Goal: Task Accomplishment & Management: Manage account settings

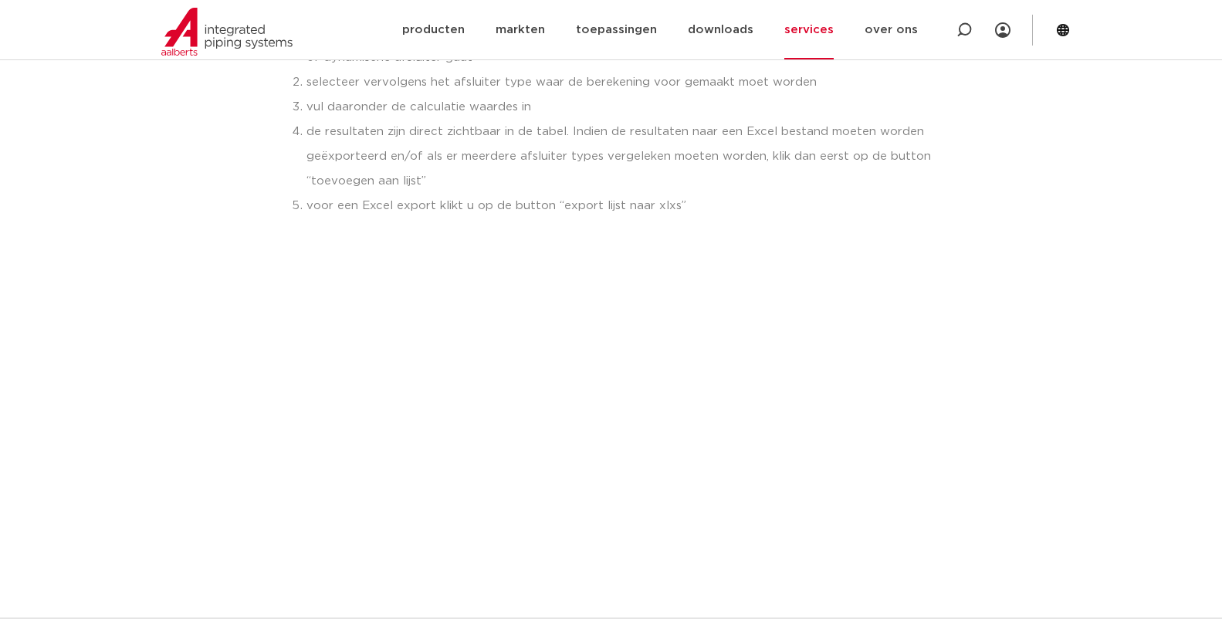
scroll to position [309, 0]
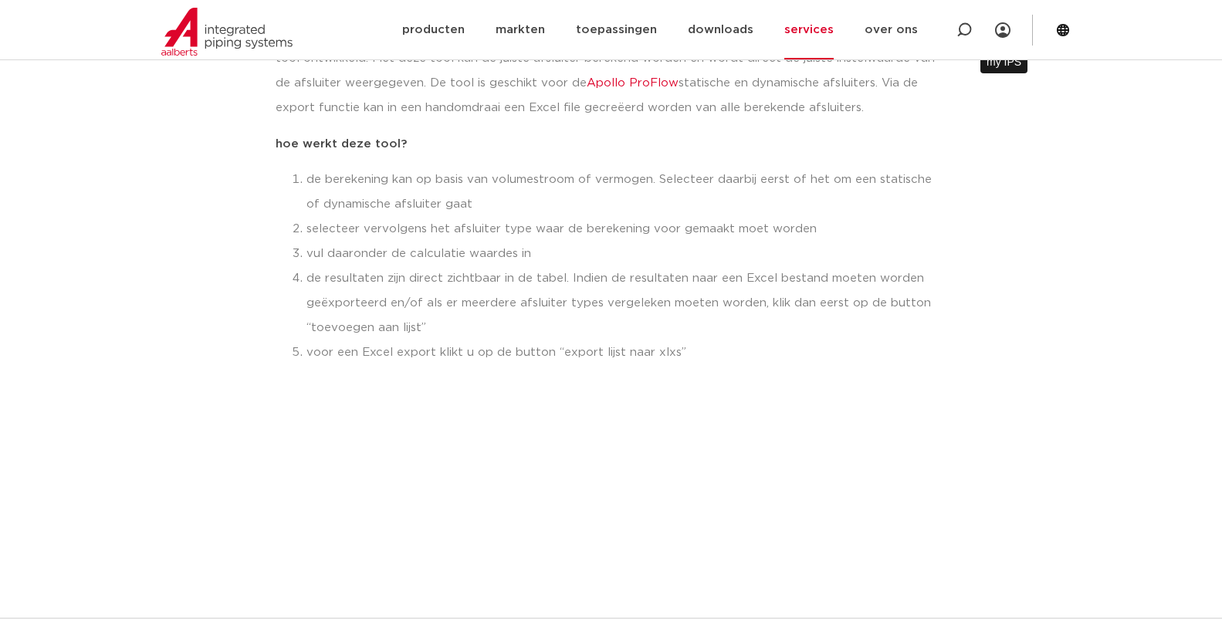
click at [999, 30] on icon at bounding box center [1002, 29] width 15 height 15
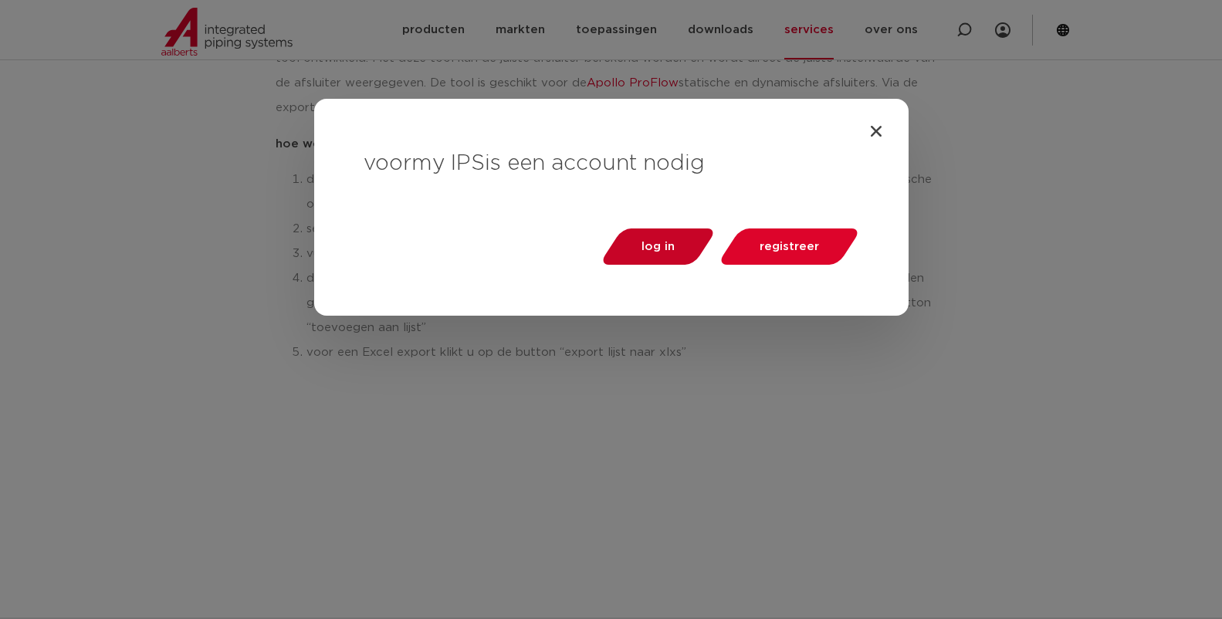
click at [658, 244] on span "log in" at bounding box center [657, 247] width 33 height 12
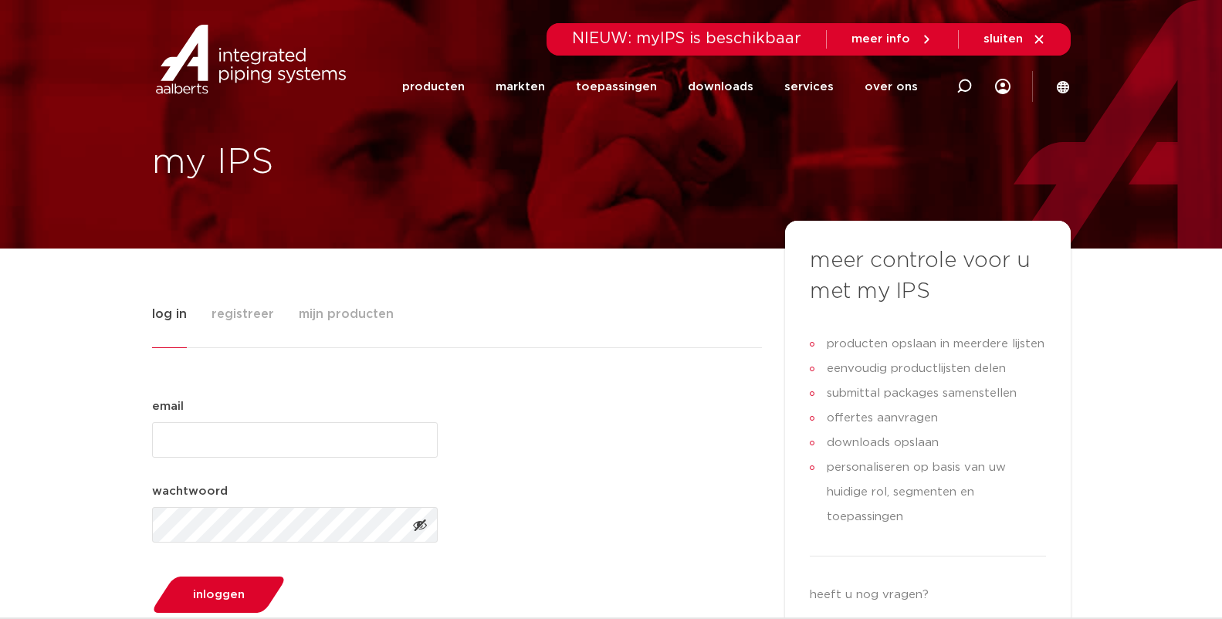
click at [229, 437] on input "email (Vereist)" at bounding box center [295, 439] width 286 height 35
type input "[EMAIL_ADDRESS][DOMAIN_NAME]"
click at [147, 575] on button "inloggen" at bounding box center [219, 594] width 144 height 39
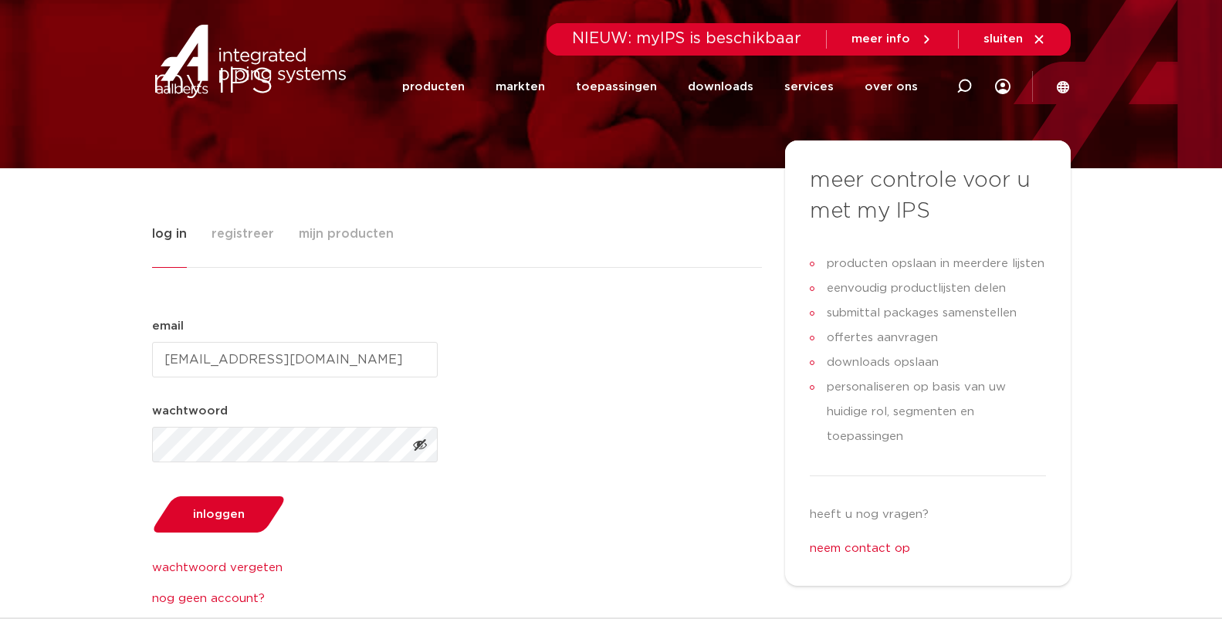
scroll to position [154, 0]
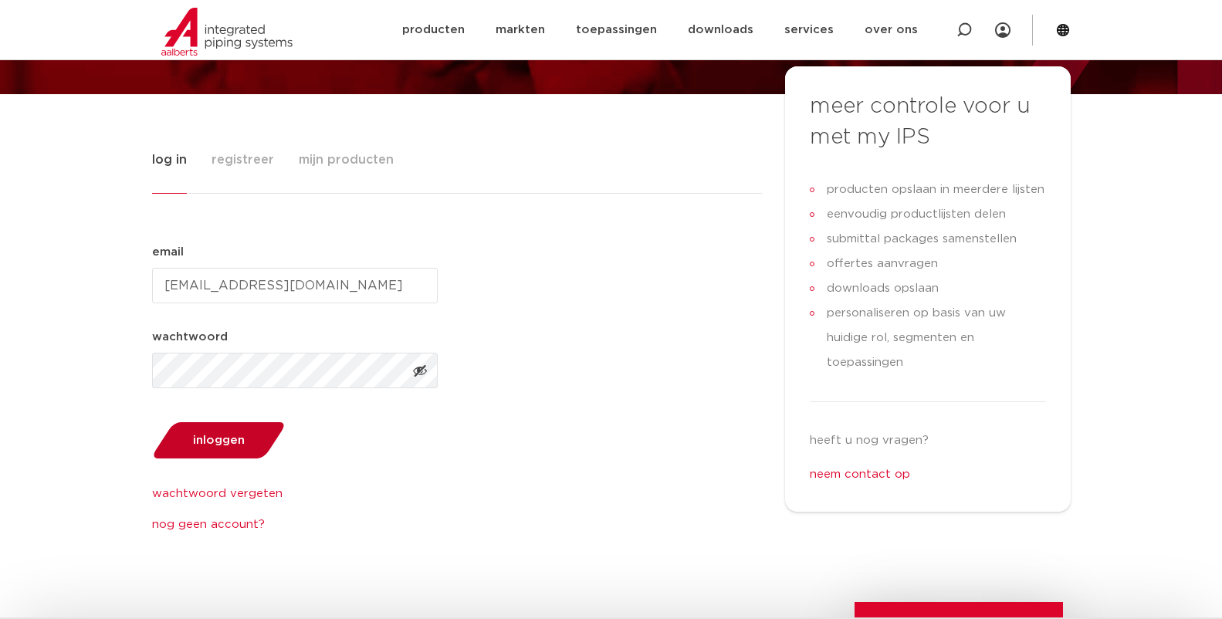
click at [230, 451] on button "inloggen" at bounding box center [219, 440] width 144 height 39
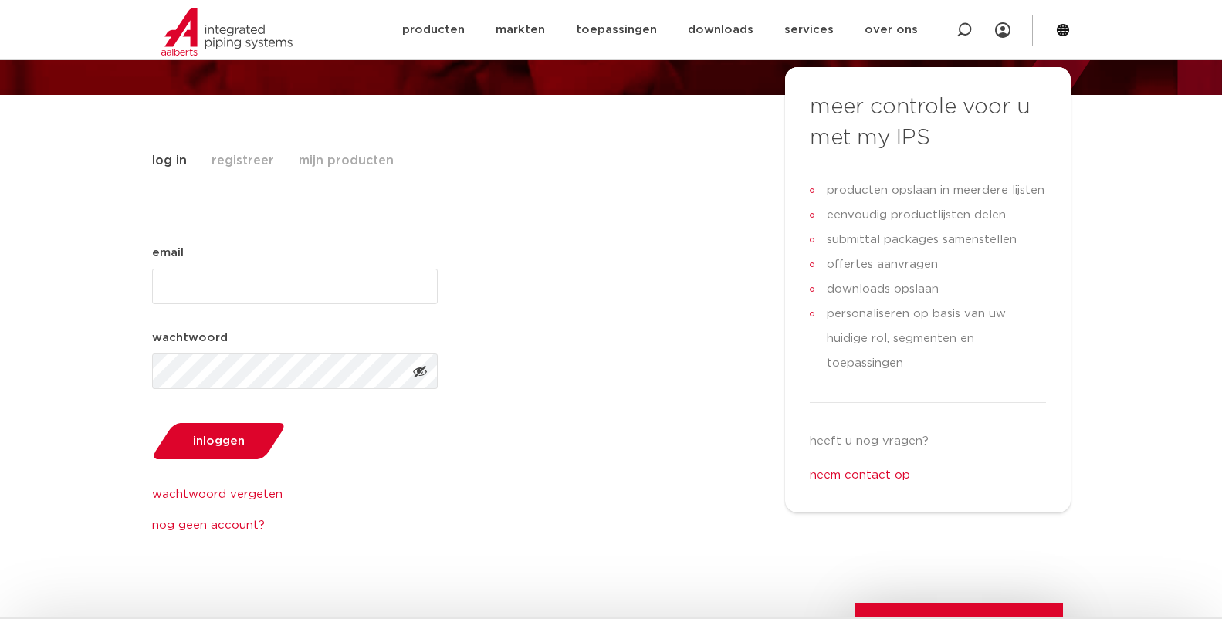
scroll to position [154, 0]
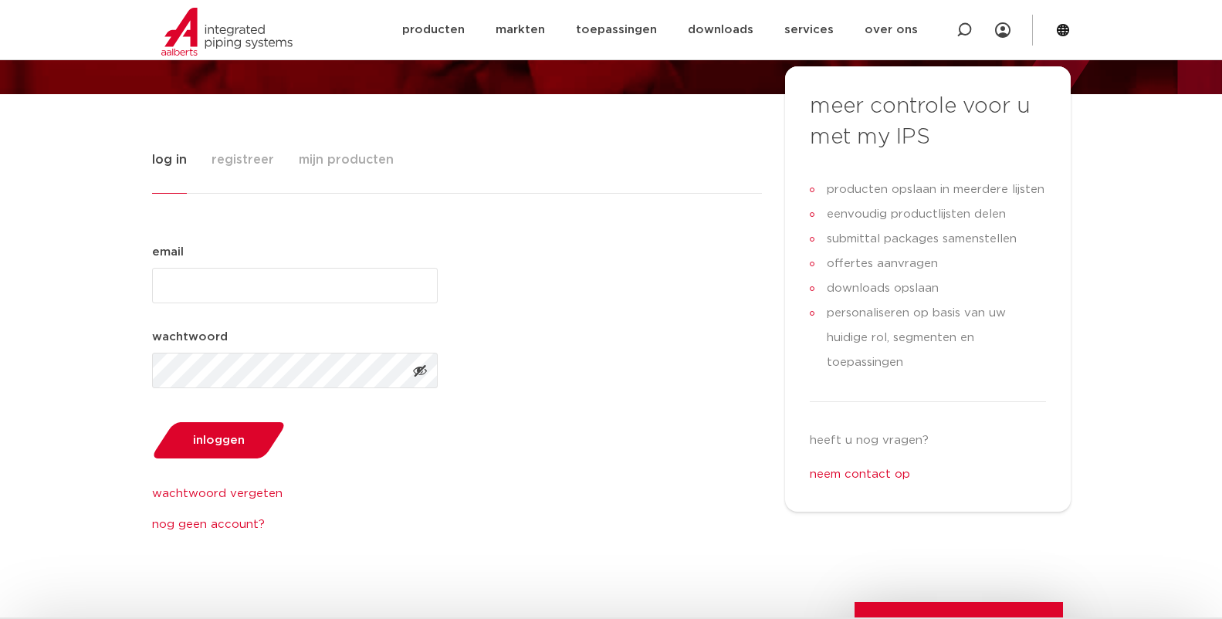
click at [353, 158] on span "mijn producten" at bounding box center [346, 159] width 95 height 31
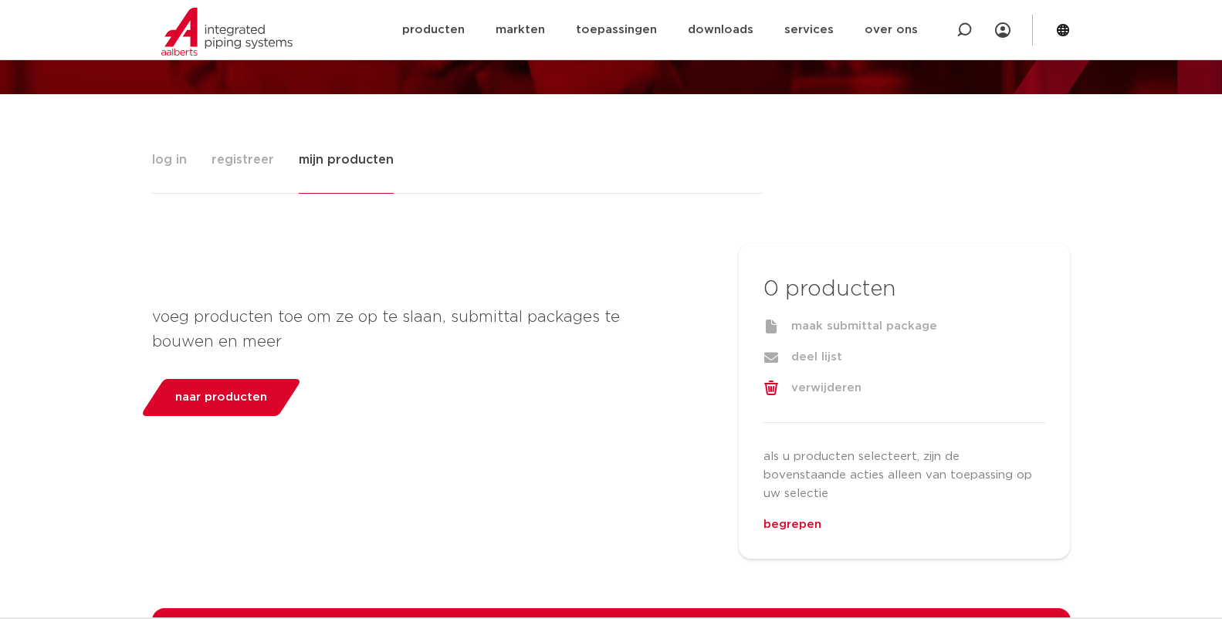
click at [248, 150] on span "registreer" at bounding box center [242, 159] width 63 height 31
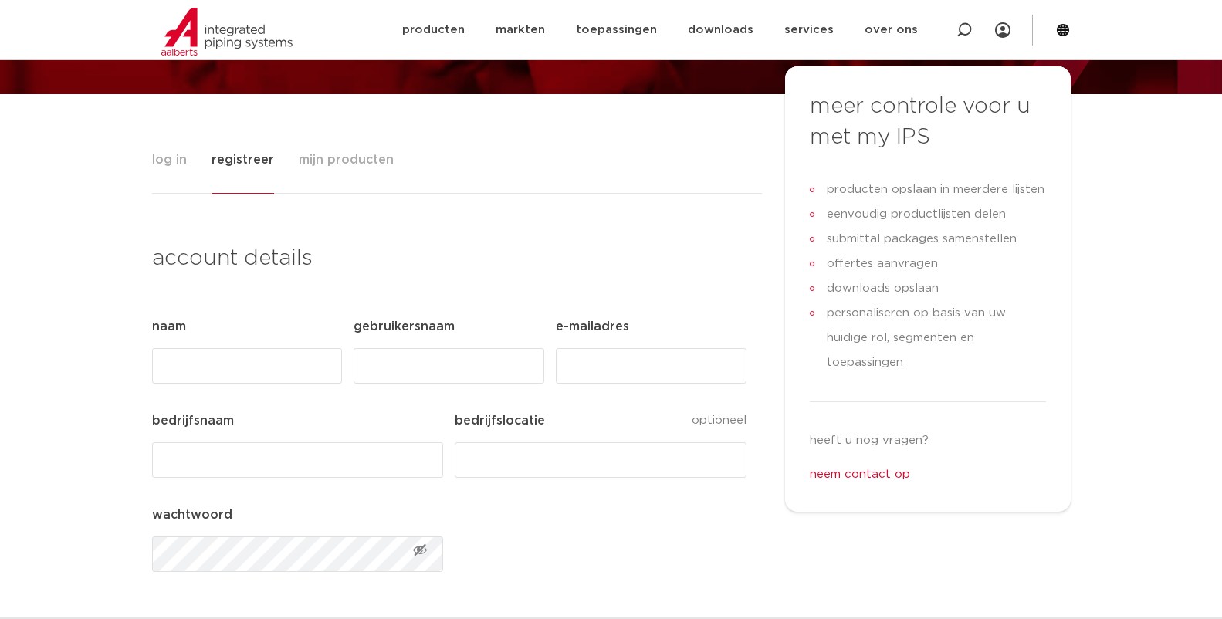
click at [158, 151] on span "log in" at bounding box center [169, 159] width 35 height 31
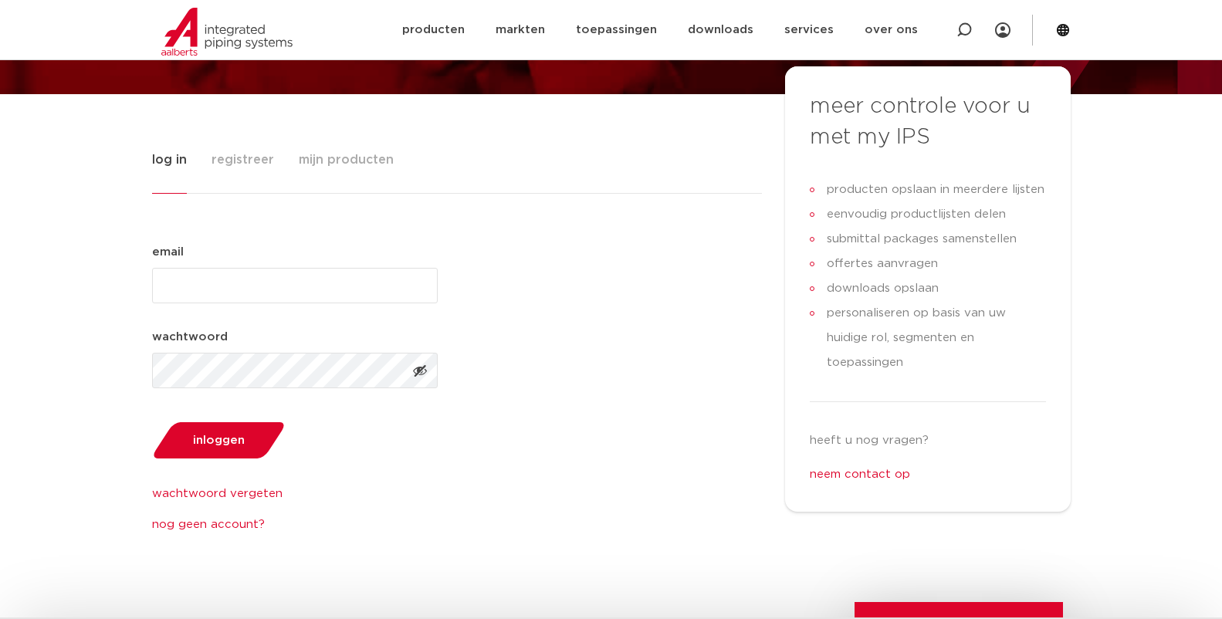
click at [232, 280] on input "email (Vereist)" at bounding box center [295, 285] width 286 height 35
click at [241, 495] on link "wachtwoord vergeten" at bounding box center [295, 494] width 286 height 19
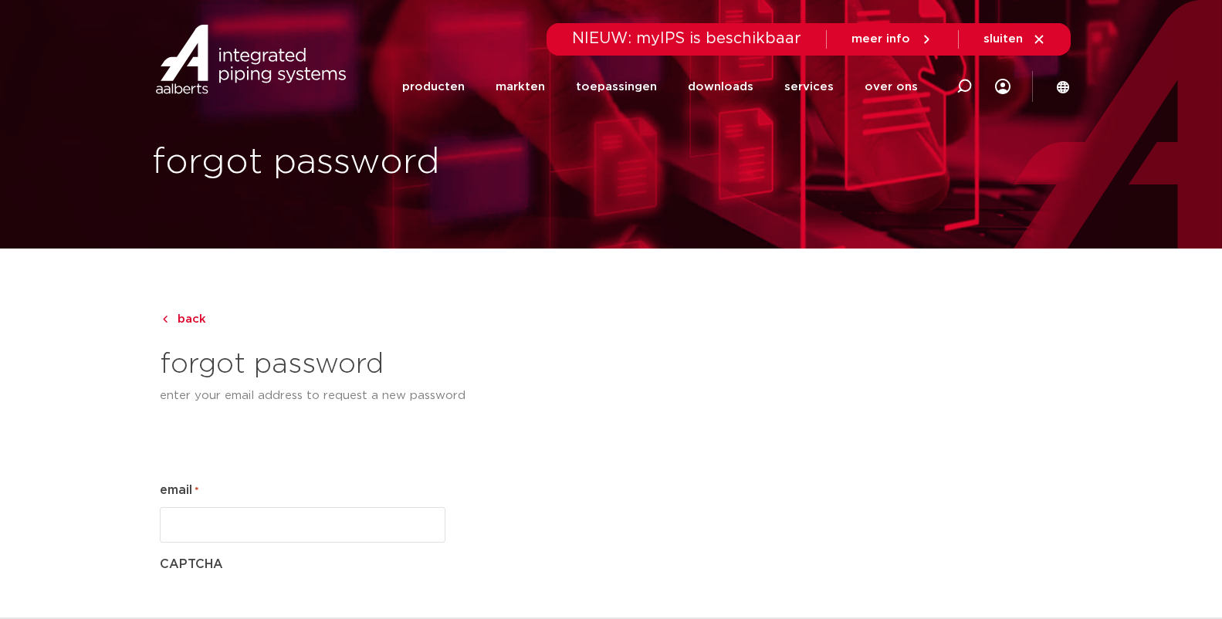
click at [252, 522] on input "email *" at bounding box center [303, 524] width 286 height 35
type input "[EMAIL_ADDRESS][DOMAIN_NAME]"
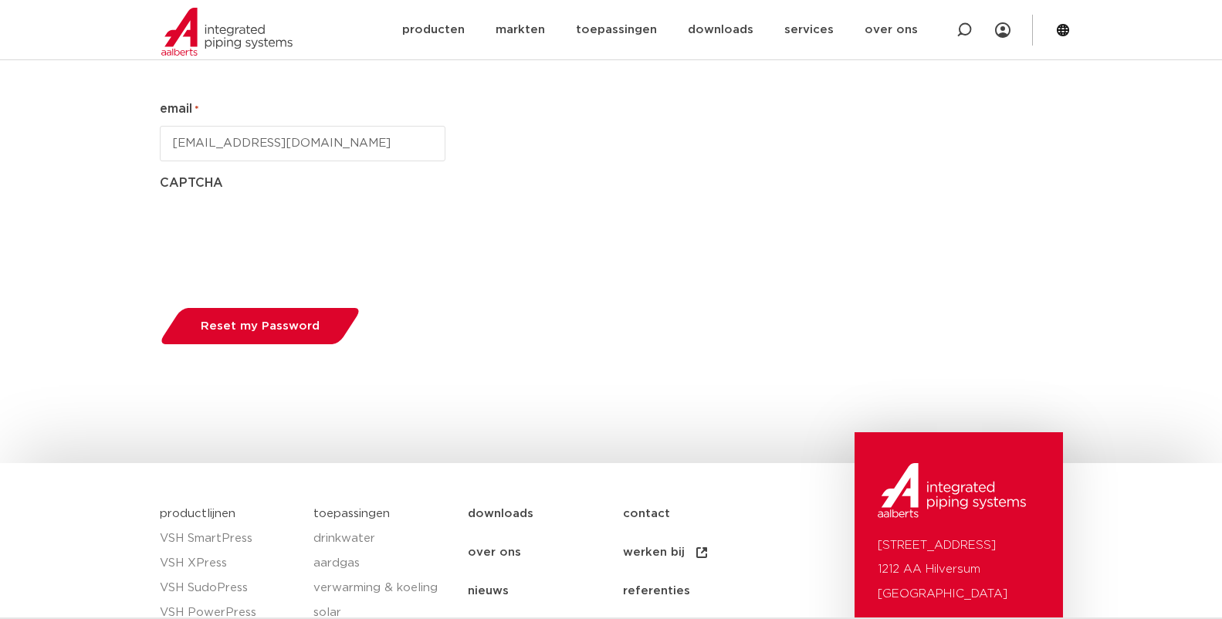
scroll to position [386, 0]
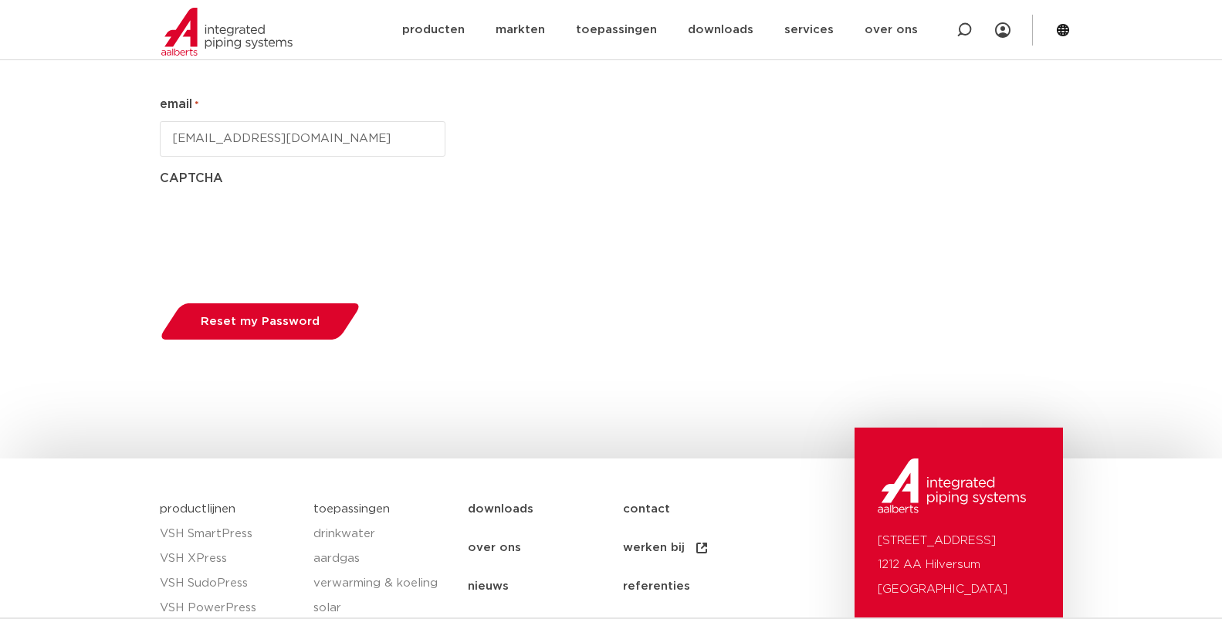
click at [225, 319] on span "Reset my Password" at bounding box center [260, 322] width 119 height 12
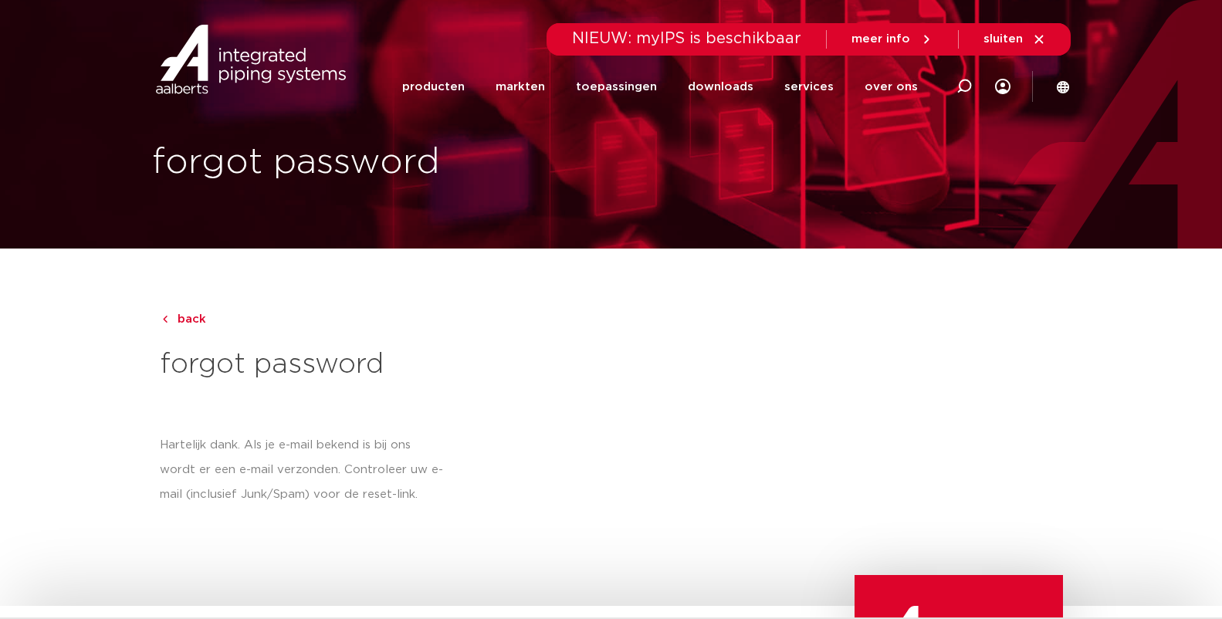
click at [442, 424] on div "Hartelijk dank. Als je e-mail bekend is bij ons wordt er een e-mail verzonden. …" at bounding box center [303, 445] width 286 height 123
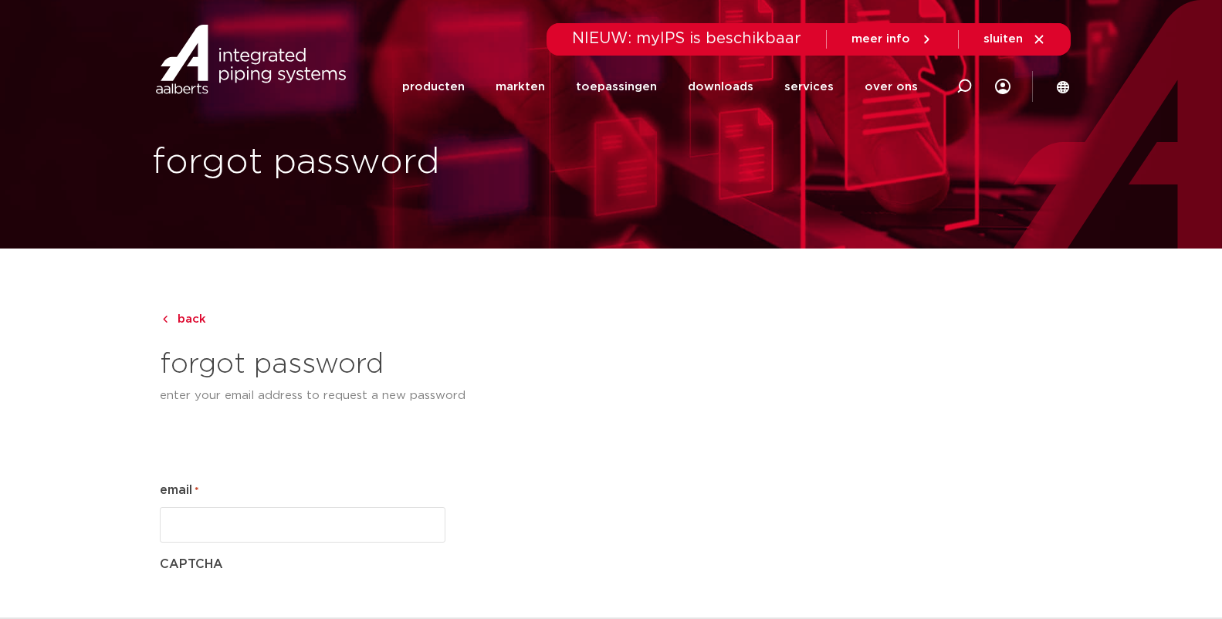
scroll to position [381, 0]
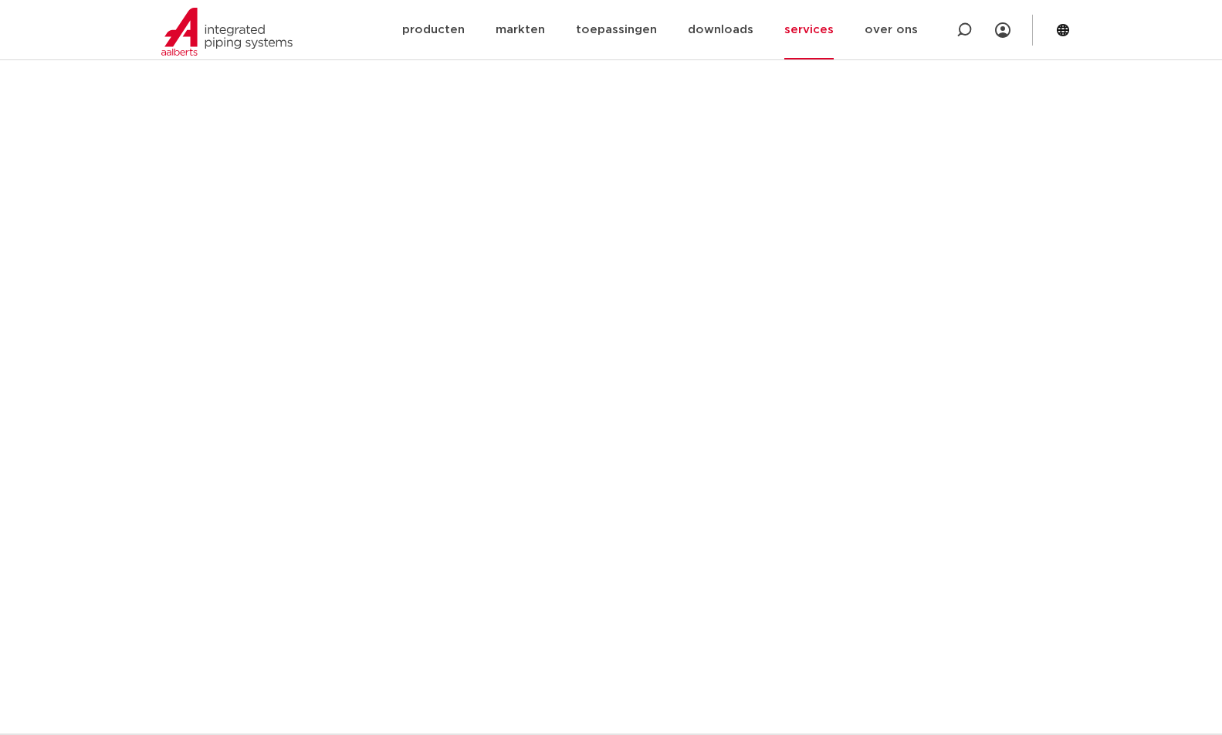
scroll to position [849, 0]
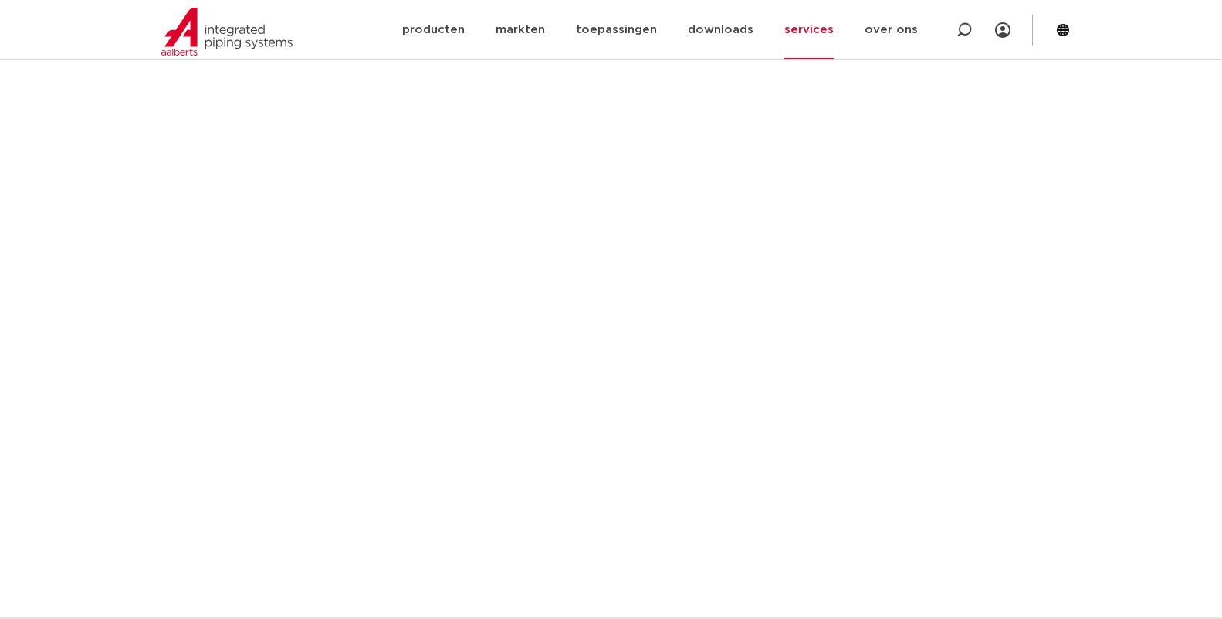
drag, startPoint x: 1163, startPoint y: 255, endPoint x: 1114, endPoint y: 174, distance: 94.9
click at [1163, 255] on section "wat kan deze tool? Voor de Apollo ProFlow inregelafsluiters die Aalberts integr…" at bounding box center [611, 287] width 1222 height 1715
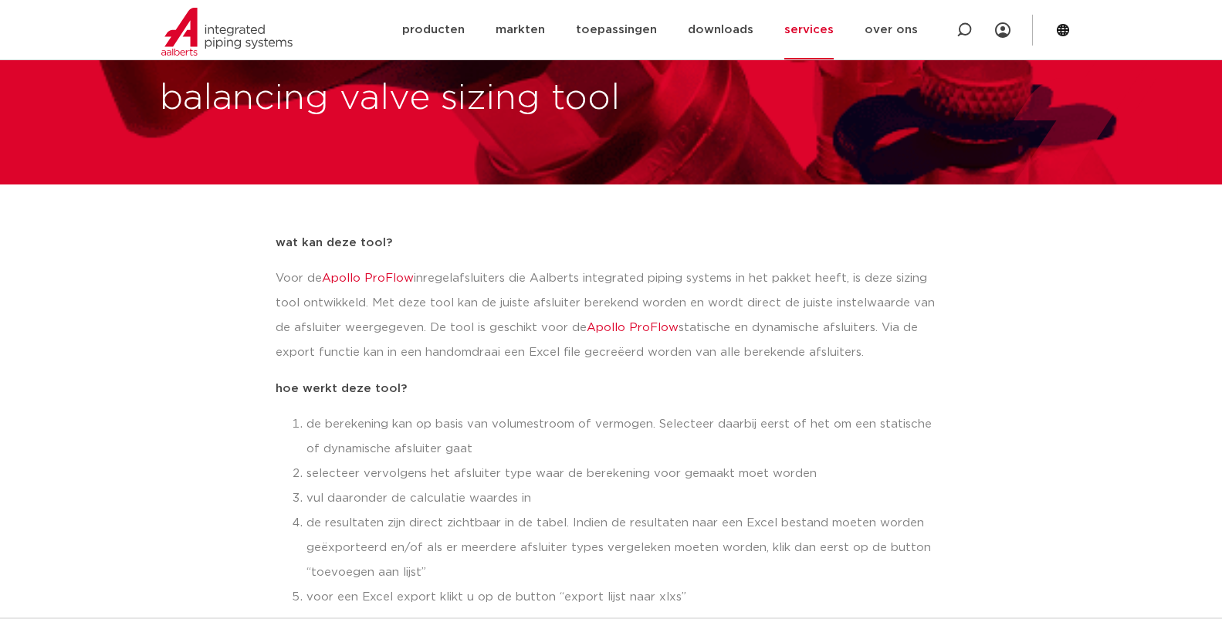
scroll to position [0, 0]
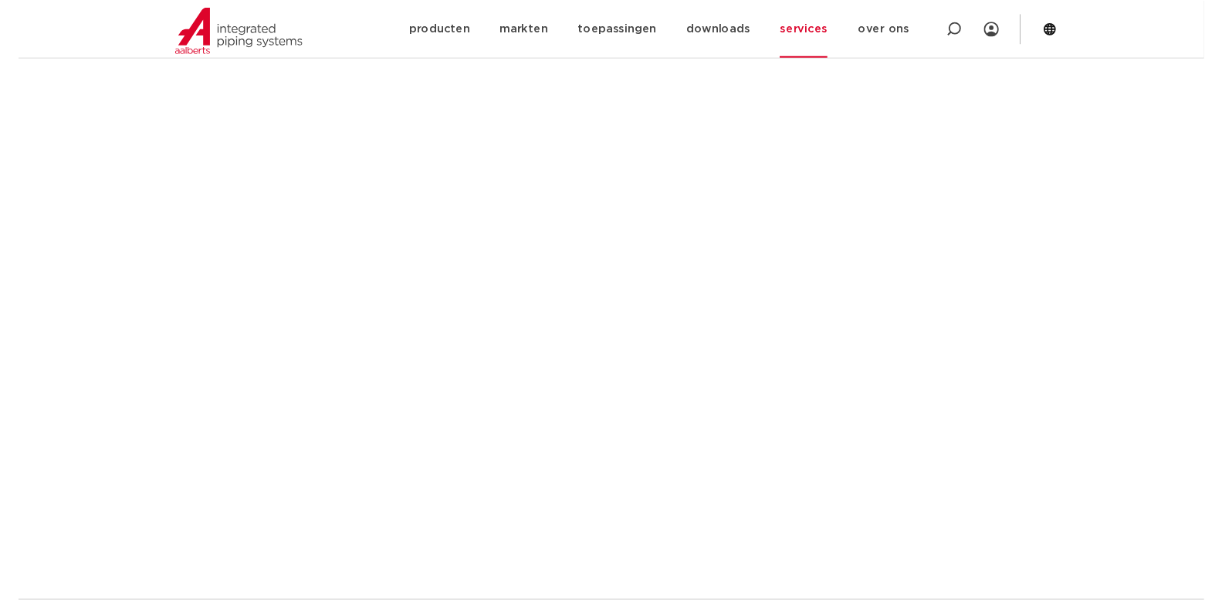
scroll to position [926, 0]
